Goal: Task Accomplishment & Management: Manage account settings

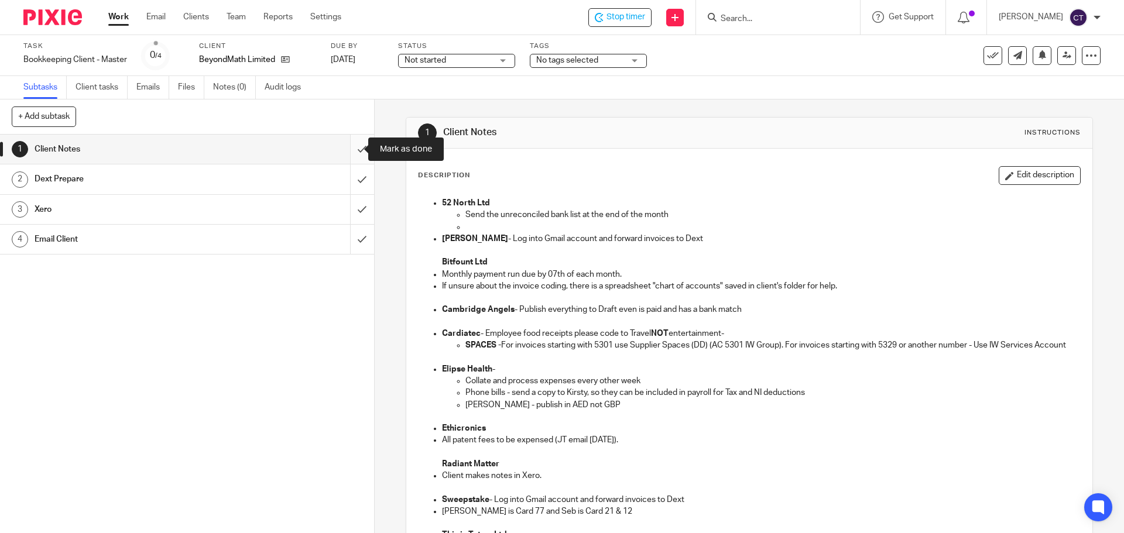
click at [353, 147] on input "submit" at bounding box center [187, 149] width 374 height 29
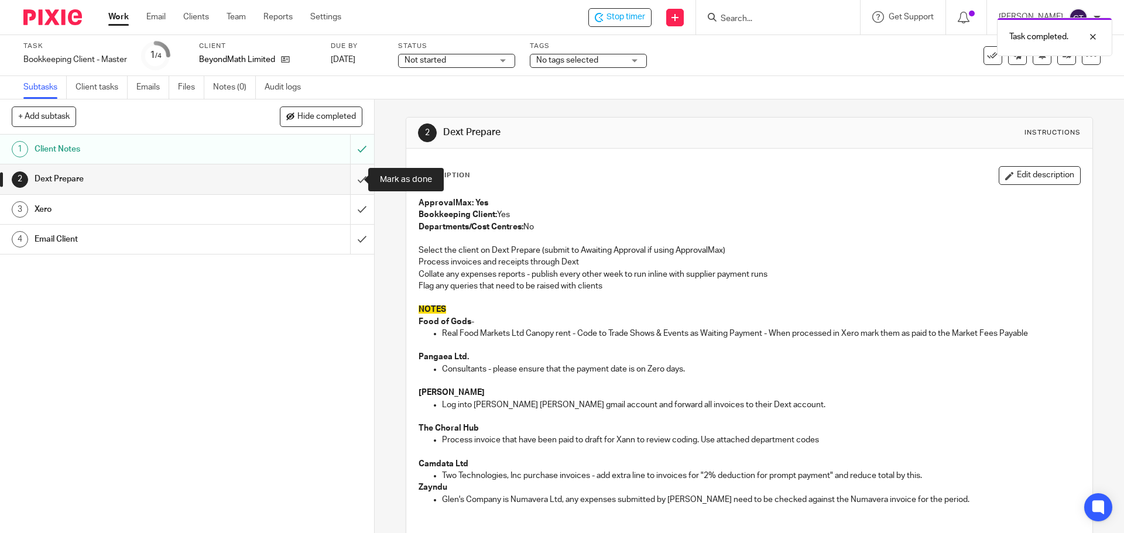
click at [347, 177] on input "submit" at bounding box center [187, 179] width 374 height 29
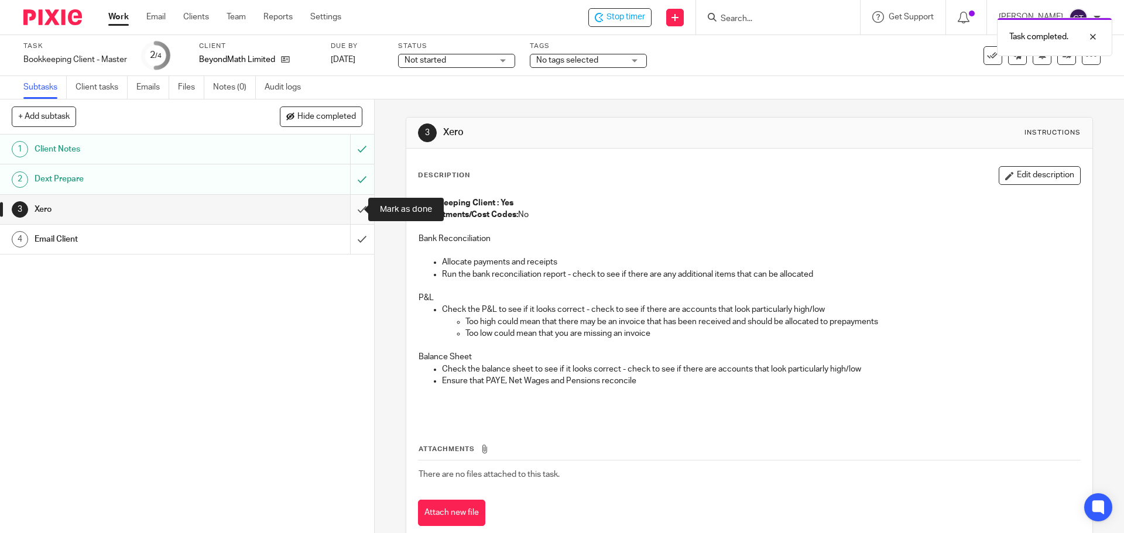
click at [351, 207] on input "submit" at bounding box center [187, 209] width 374 height 29
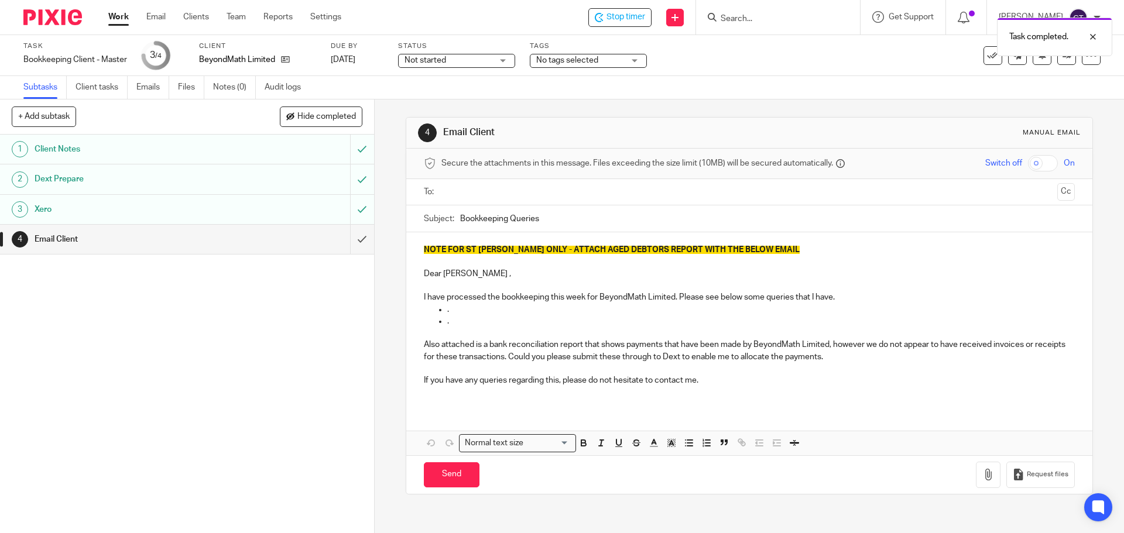
click at [350, 243] on input "submit" at bounding box center [187, 239] width 374 height 29
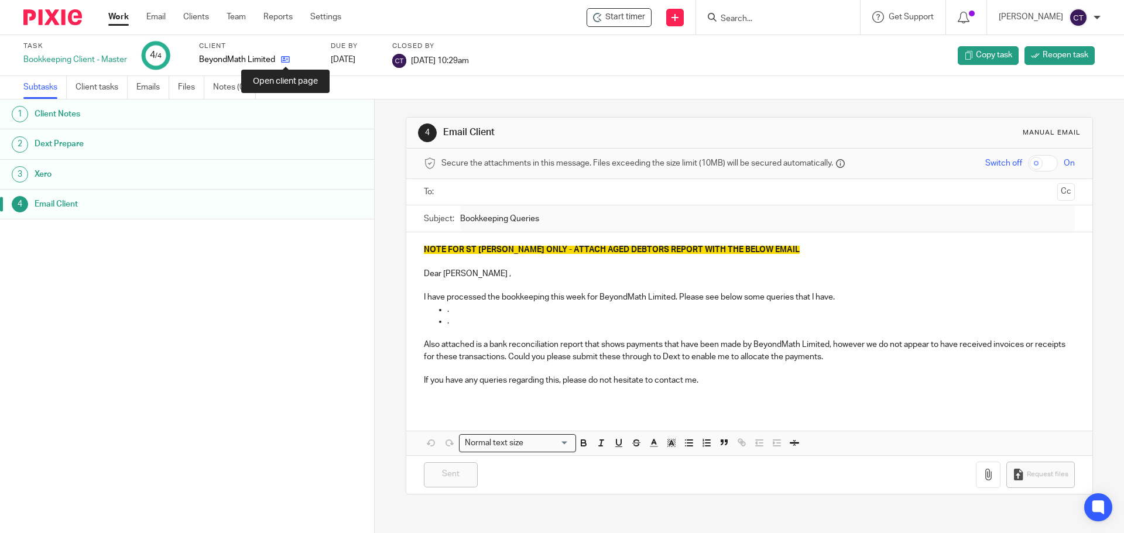
drag, startPoint x: 282, startPoint y: 62, endPoint x: 288, endPoint y: 63, distance: 6.0
click at [283, 62] on icon at bounding box center [285, 59] width 9 height 9
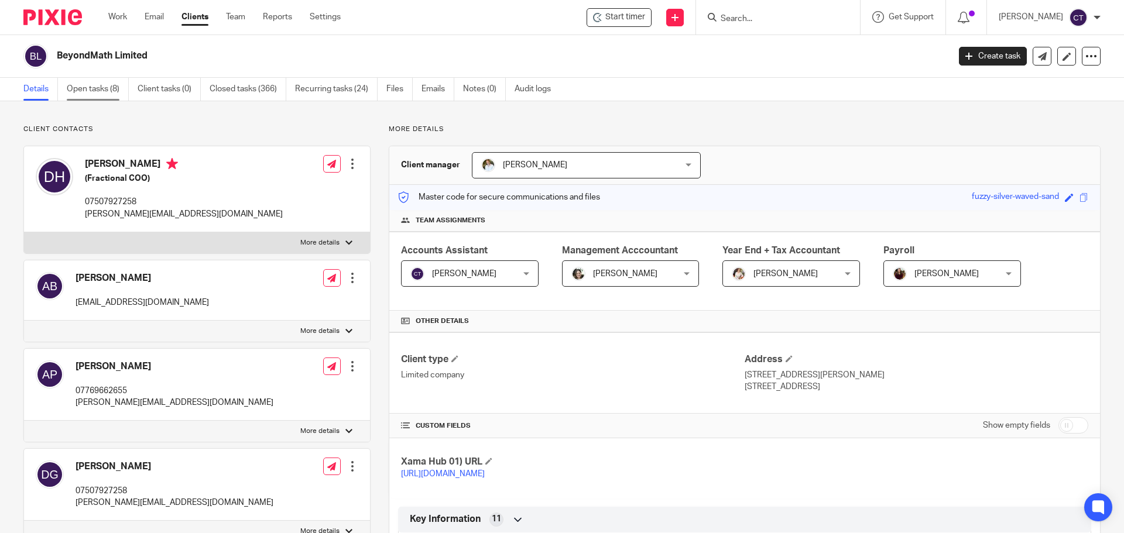
click at [91, 91] on link "Open tasks (8)" at bounding box center [98, 89] width 62 height 23
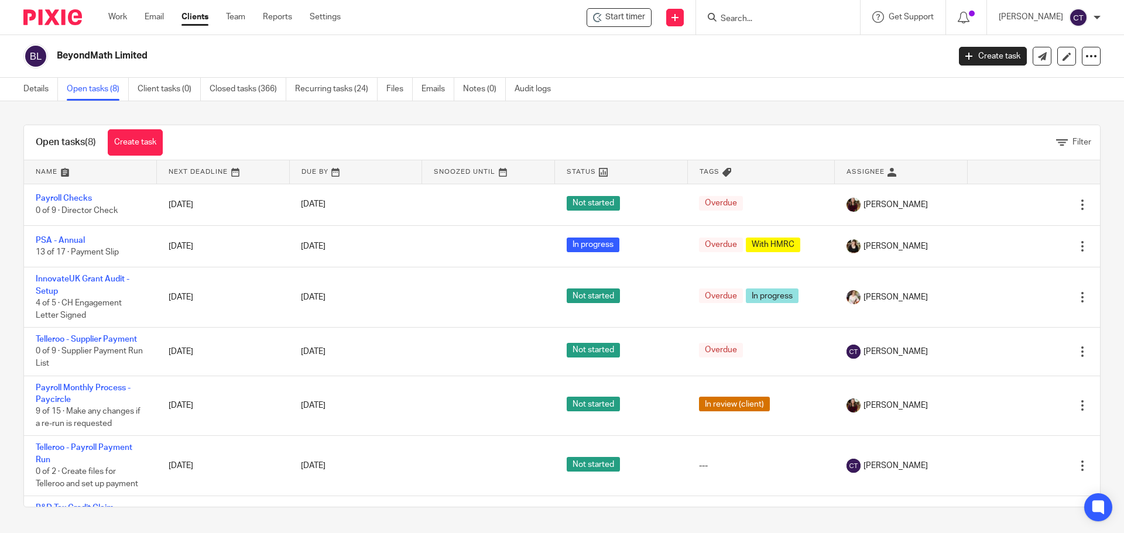
click at [850, 173] on link at bounding box center [901, 171] width 132 height 23
